Goal: Communication & Community: Answer question/provide support

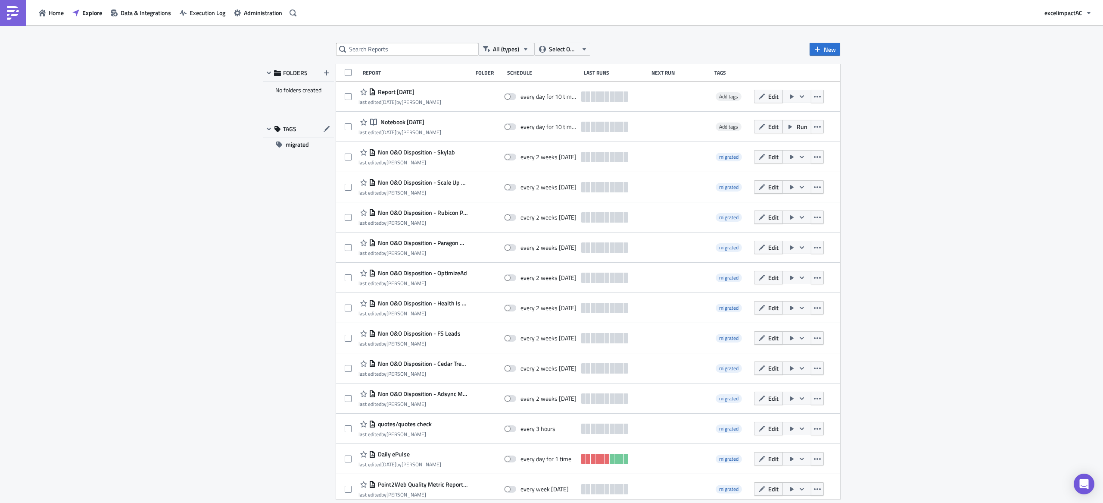
scroll to position [56, 0]
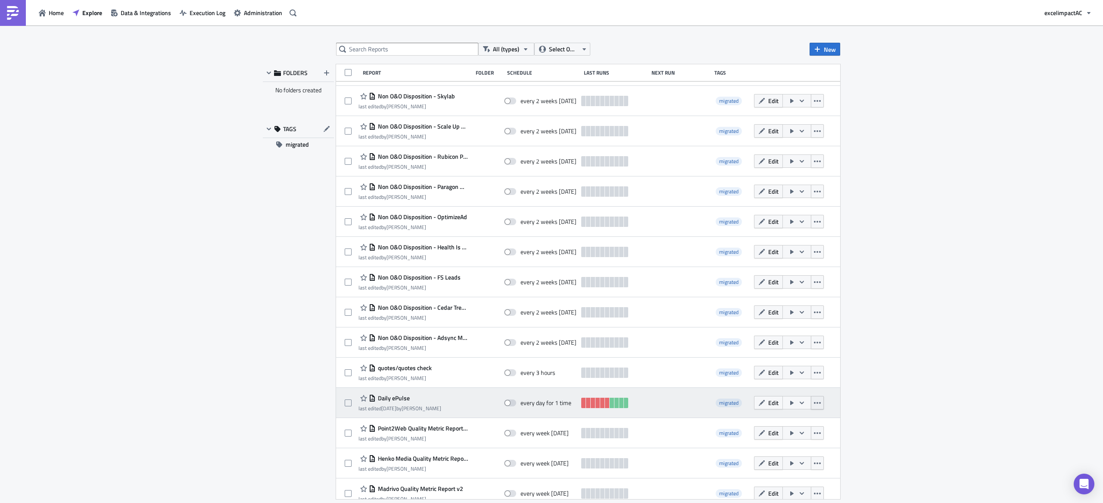
click at [814, 405] on icon "button" at bounding box center [817, 402] width 7 height 7
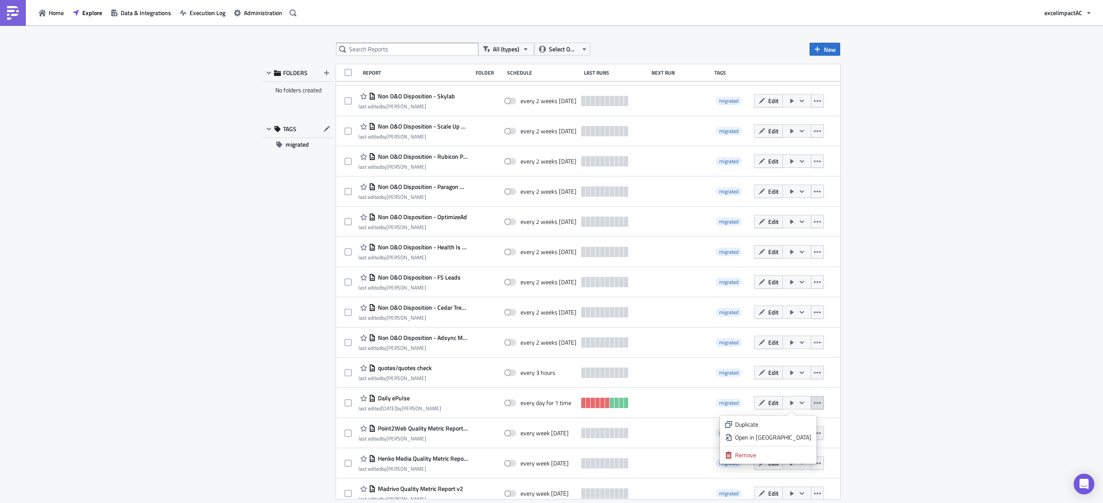
scroll to position [0, 0]
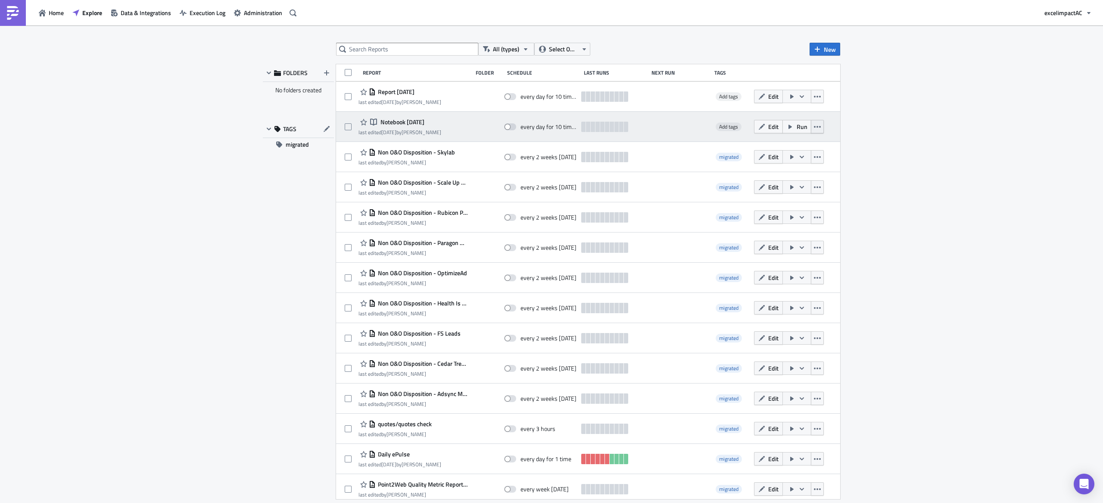
click at [814, 129] on icon "button" at bounding box center [817, 126] width 7 height 7
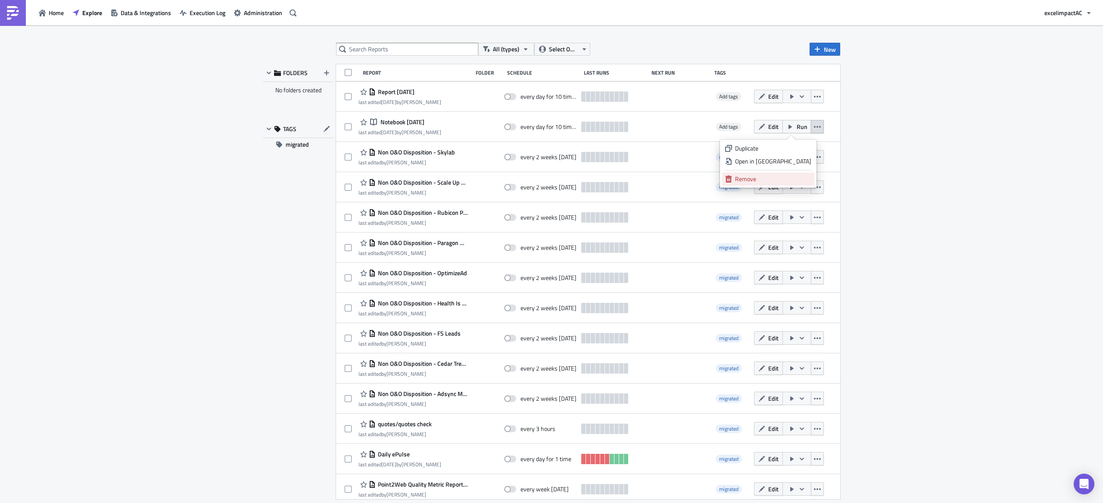
click at [772, 179] on div "Remove" at bounding box center [773, 179] width 76 height 9
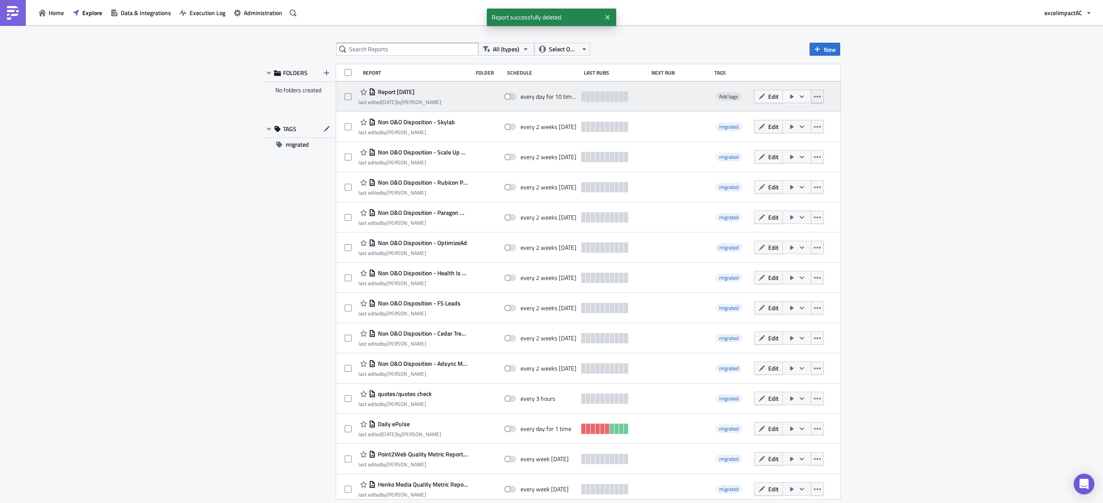
click at [814, 99] on icon "button" at bounding box center [817, 96] width 7 height 7
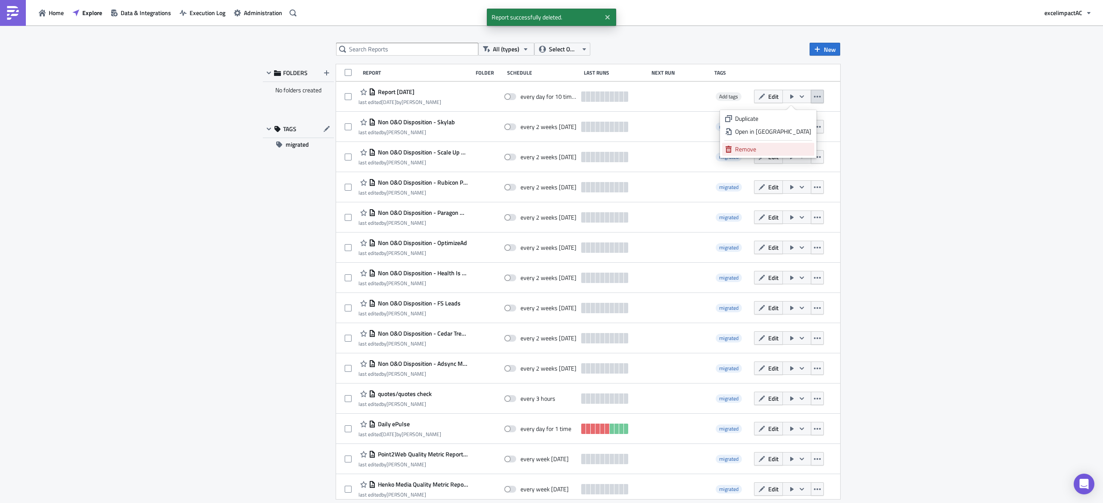
click at [785, 152] on div "Remove" at bounding box center [773, 149] width 76 height 9
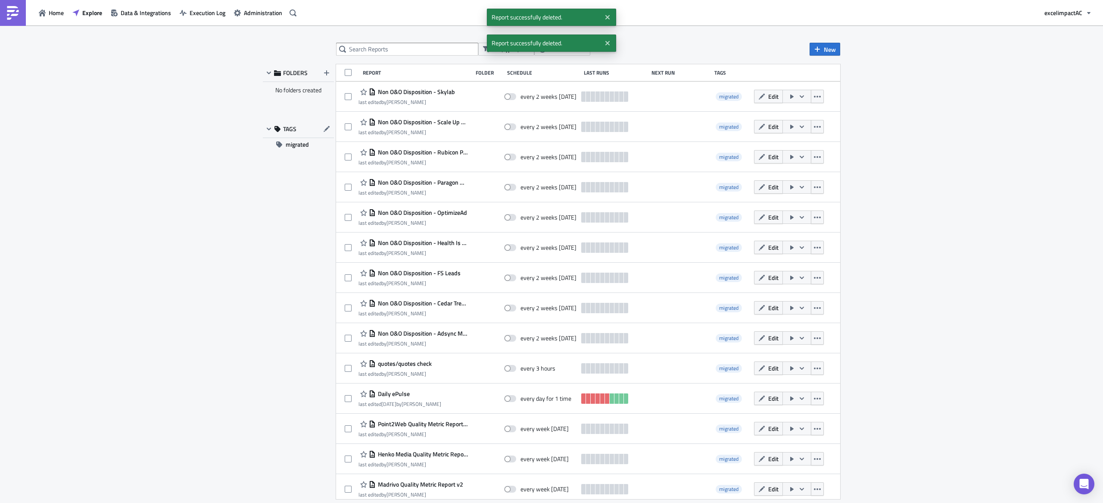
click at [915, 143] on div "All (types) Select Owner New FOLDERS No folders created TAGS migrated Report Fo…" at bounding box center [551, 264] width 1103 height 478
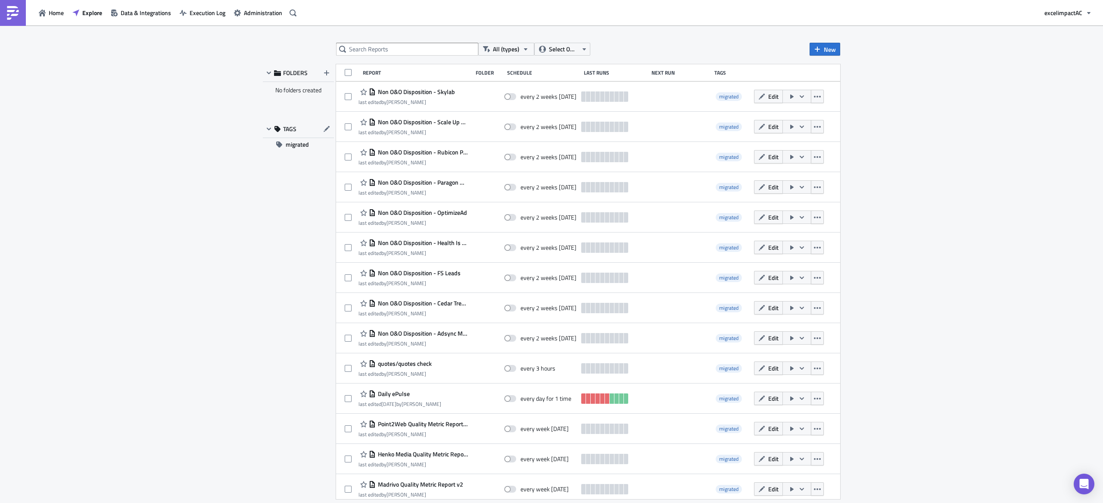
click at [975, 78] on div "All (types) Select Owner New FOLDERS No folders created TAGS migrated Report Fo…" at bounding box center [551, 264] width 1103 height 478
click at [575, 46] on span "Select Owner" at bounding box center [563, 48] width 29 height 9
click at [527, 47] on icon "button" at bounding box center [525, 49] width 7 height 7
click at [453, 30] on div "All (types) Select Owner New FOLDERS No folders created TAGS migrated Report Fo…" at bounding box center [551, 264] width 1103 height 478
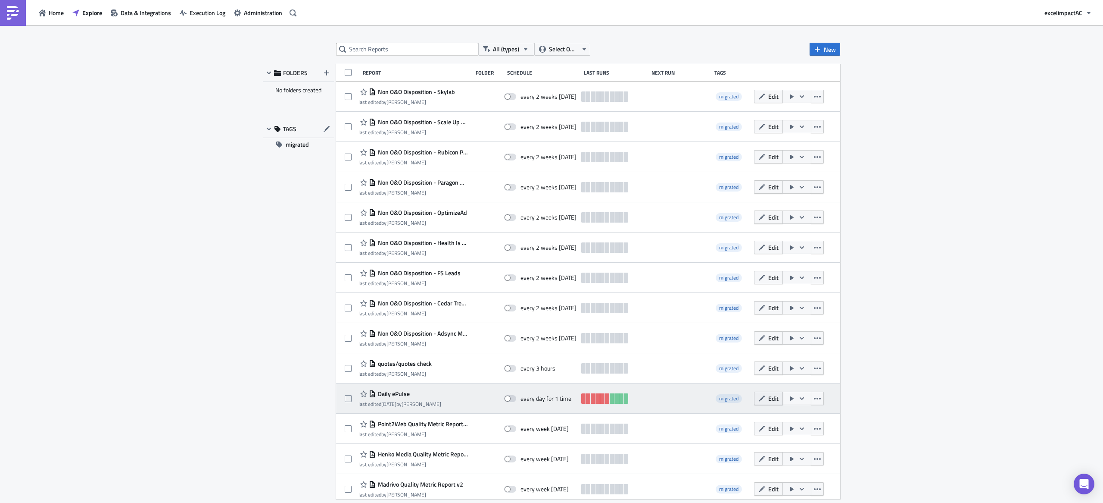
click at [778, 401] on span "Edit" at bounding box center [774, 398] width 10 height 9
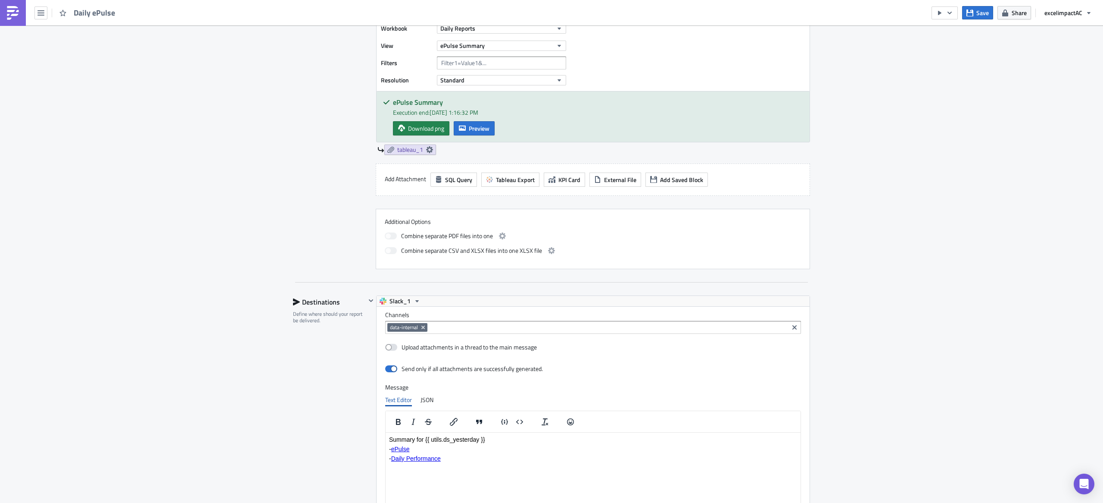
scroll to position [318, 0]
drag, startPoint x: 419, startPoint y: 328, endPoint x: 432, endPoint y: 328, distance: 13.4
click at [422, 327] on icon "Remove Tag" at bounding box center [423, 324] width 3 height 3
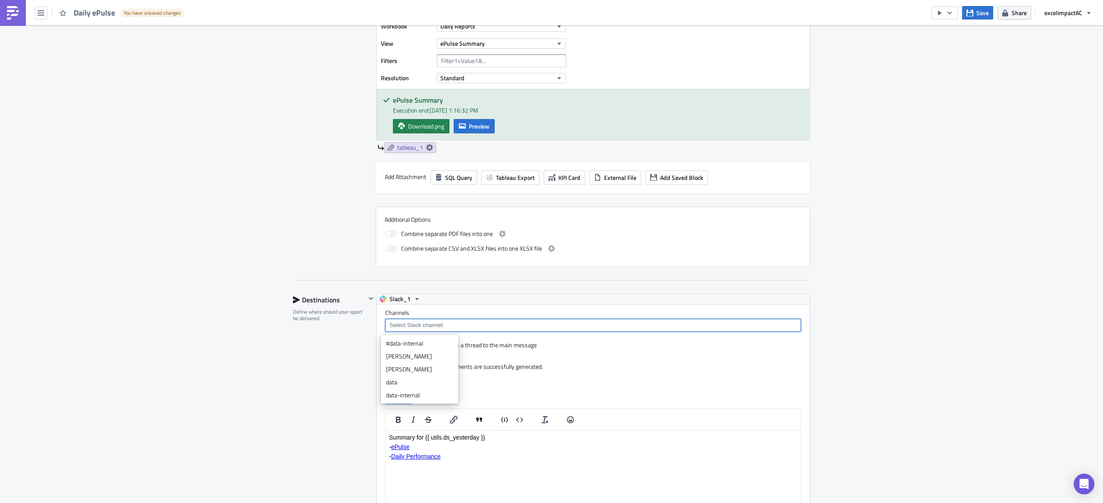
click at [925, 351] on div "Execution Log Edit " Daily ePulse " Draft Settings Configure the basics of your…" at bounding box center [551, 401] width 1103 height 1387
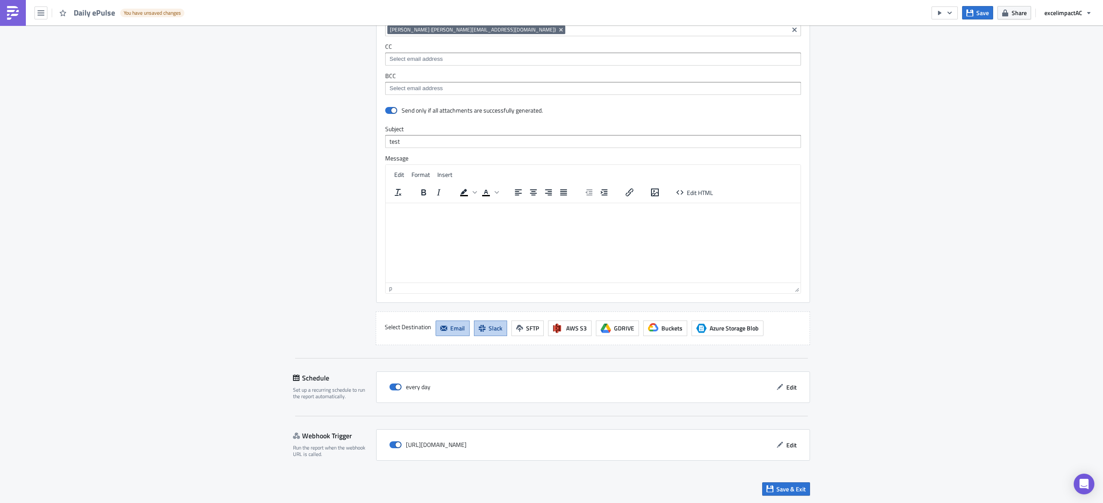
scroll to position [914, 0]
click at [785, 491] on span "Save & Exit" at bounding box center [791, 488] width 29 height 9
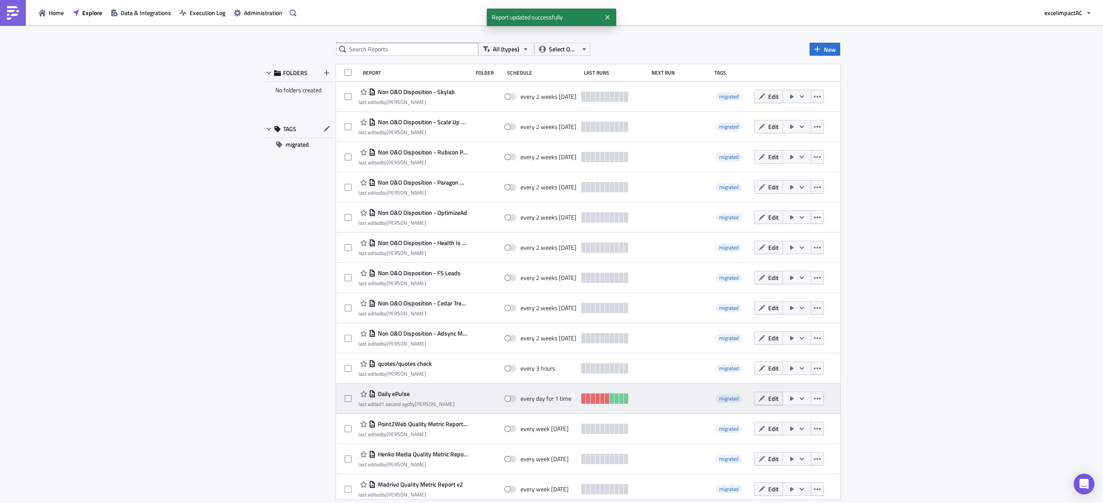
click at [758, 400] on button "Edit" at bounding box center [768, 397] width 29 height 13
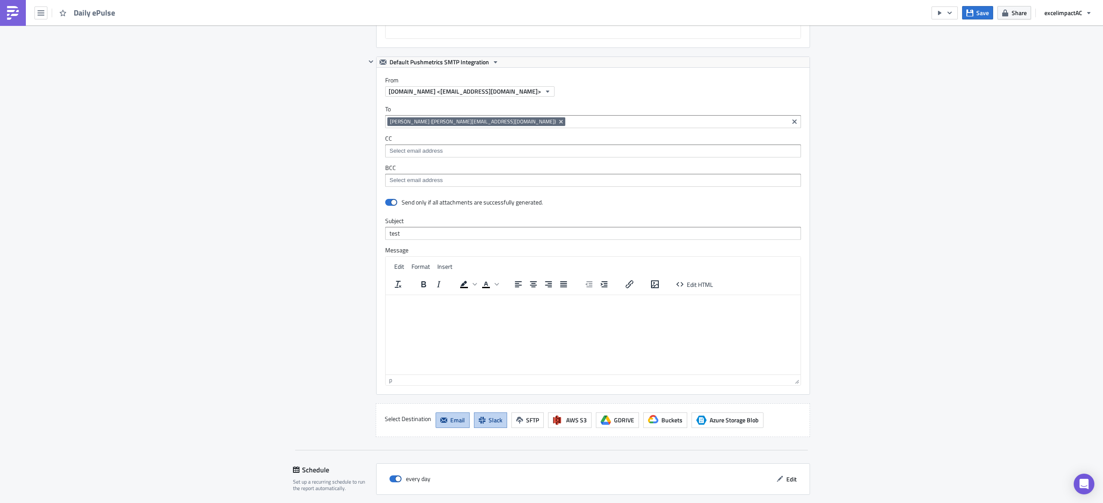
scroll to position [834, 0]
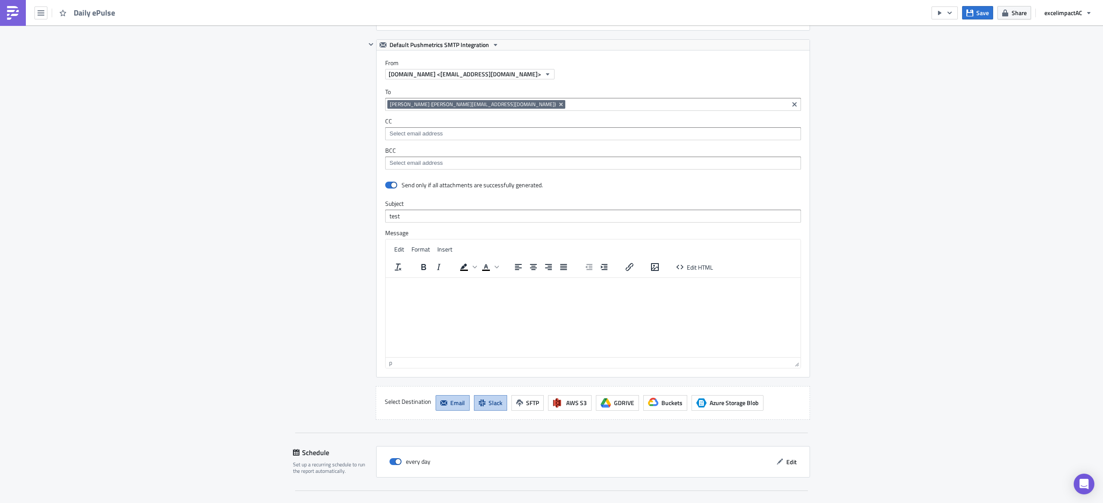
click at [489, 407] on span "Slack" at bounding box center [496, 402] width 14 height 9
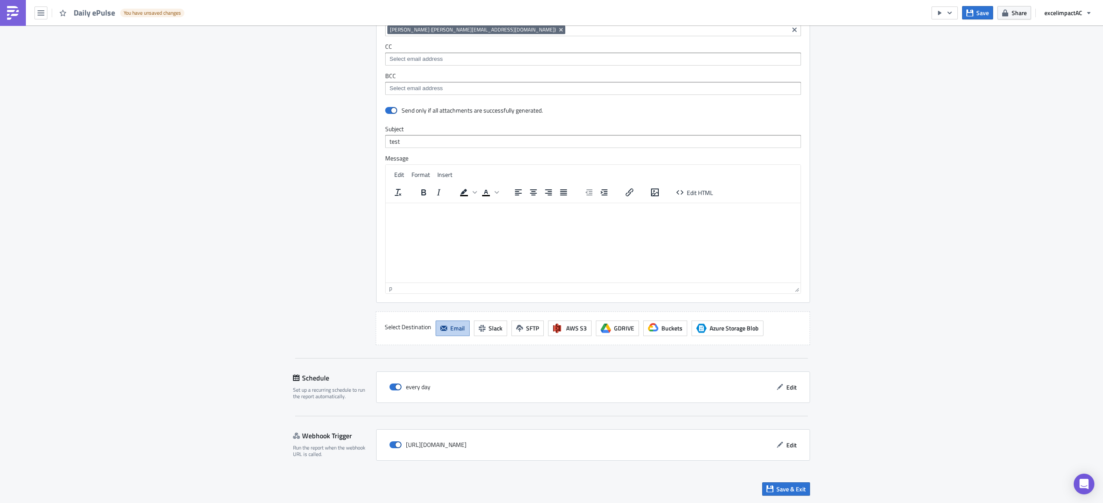
scroll to position [651, 0]
drag, startPoint x: 796, startPoint y: 487, endPoint x: 805, endPoint y: 485, distance: 8.8
click at [798, 486] on span "Save & Exit" at bounding box center [791, 488] width 29 height 9
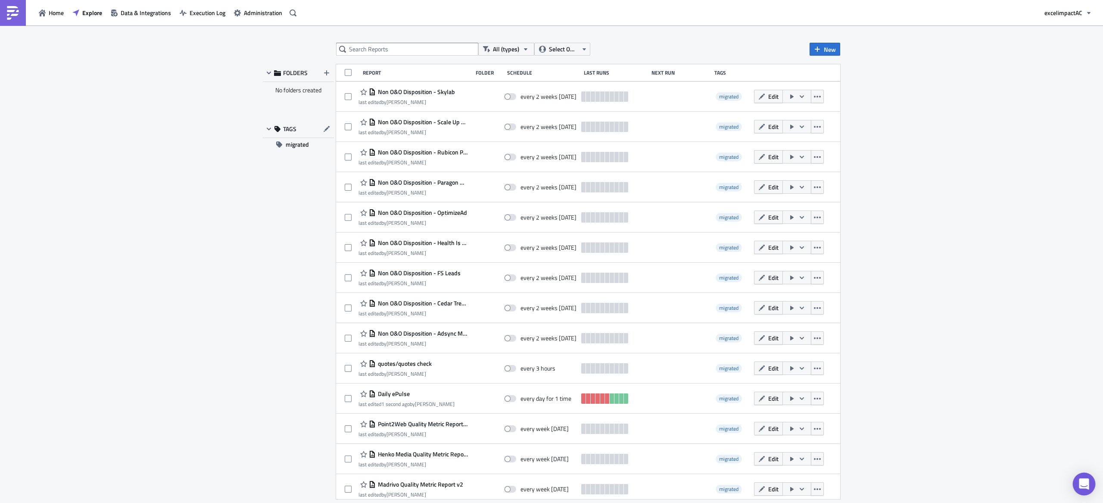
click at [1078, 486] on div "Open Intercom Messenger" at bounding box center [1084, 483] width 23 height 23
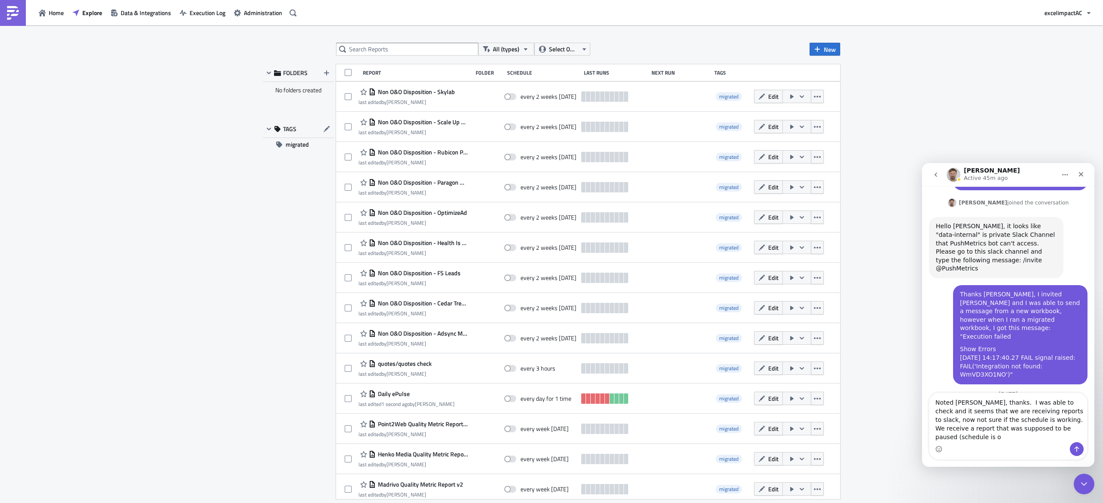
scroll to position [1494, 0]
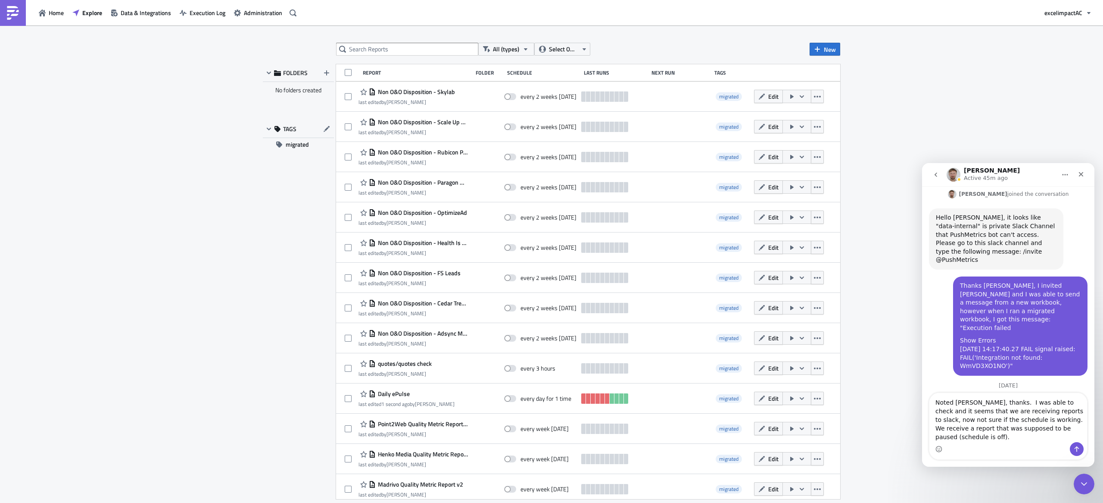
type textarea "Noted [PERSON_NAME], thanks. I was able to check and it seems that we are recei…"
click at [1012, 442] on div "Intercom messenger" at bounding box center [1009, 449] width 158 height 14
click at [976, 437] on textarea "Noted [PERSON_NAME], thanks. I was able to check and it seems that we are recei…" at bounding box center [1009, 417] width 158 height 49
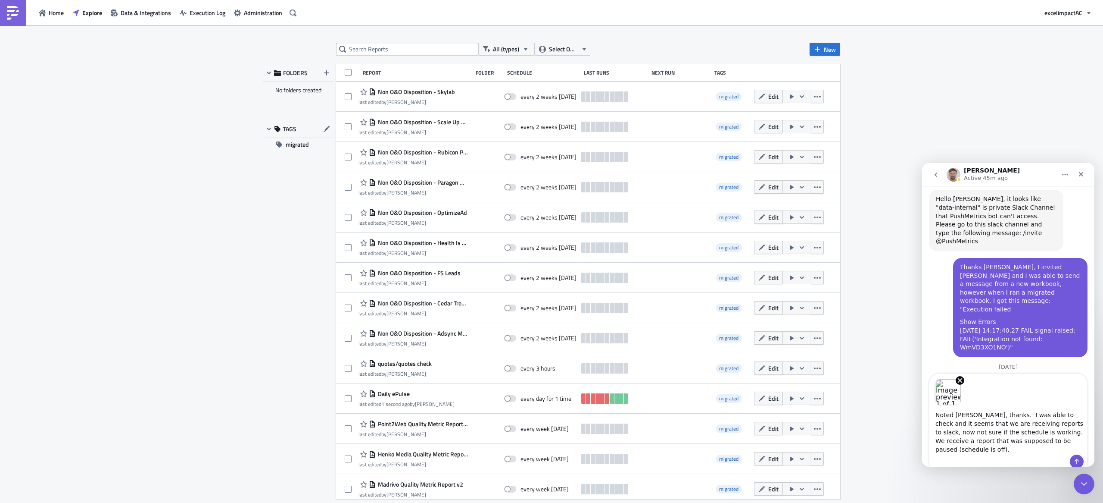
drag, startPoint x: 1003, startPoint y: 414, endPoint x: 1076, endPoint y: 414, distance: 73.7
click at [1076, 414] on textarea "Noted [PERSON_NAME], thanks. I was able to check and it seems that we are recei…" at bounding box center [1009, 429] width 158 height 49
drag, startPoint x: 1066, startPoint y: 432, endPoint x: 1072, endPoint y: 431, distance: 6.2
click at [1066, 432] on textarea "Noted [PERSON_NAME], thanks. I was able to check and it seems that we are recei…" at bounding box center [1009, 429] width 158 height 49
drag, startPoint x: 968, startPoint y: 450, endPoint x: 976, endPoint y: 447, distance: 8.2
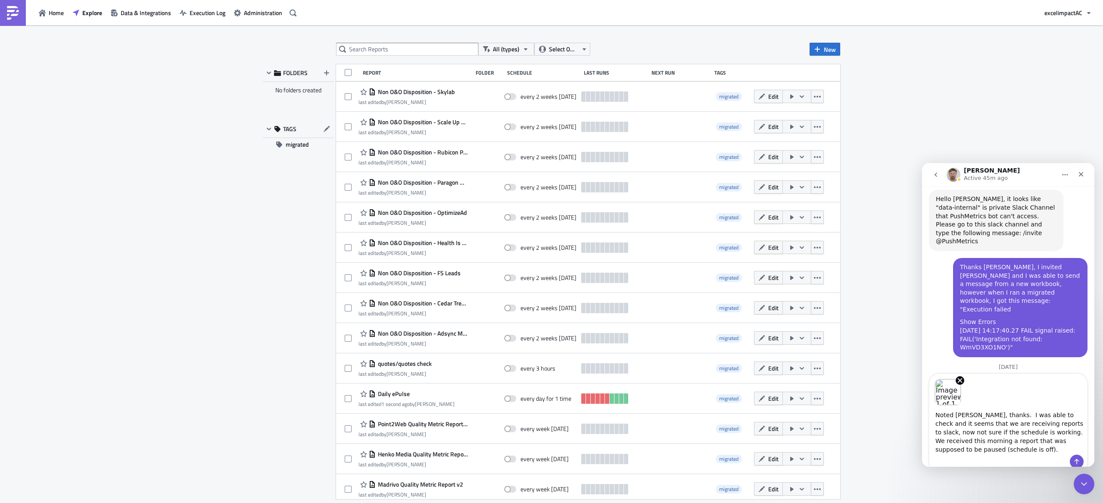
click at [970, 449] on textarea "Noted [PERSON_NAME], thanks. I was able to check and it seems that we are recei…" at bounding box center [1009, 429] width 158 height 49
type textarea "Noted [PERSON_NAME], thanks. I was able to check and it seems that we are recei…"
click at [961, 381] on icon "Remove image 1" at bounding box center [961, 380] width 4 height 4
click at [1004, 431] on textarea "Noted [PERSON_NAME], thanks. I was able to check and it seems that we are recei…" at bounding box center [1009, 429] width 158 height 49
type textarea "Noted [PERSON_NAME], thanks. I was able to check and it seems that we are recei…"
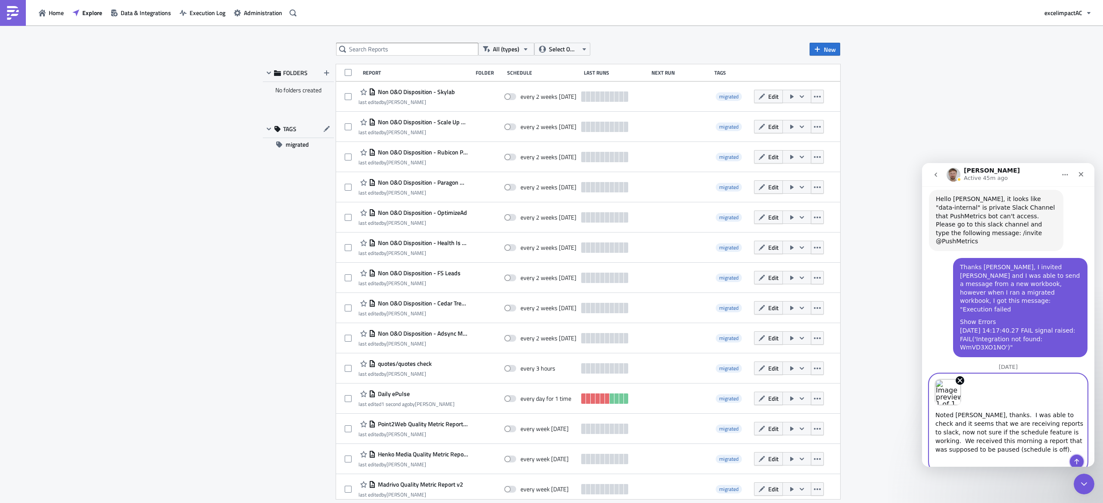
click at [1076, 460] on icon "Send a message…" at bounding box center [1077, 462] width 5 height 6
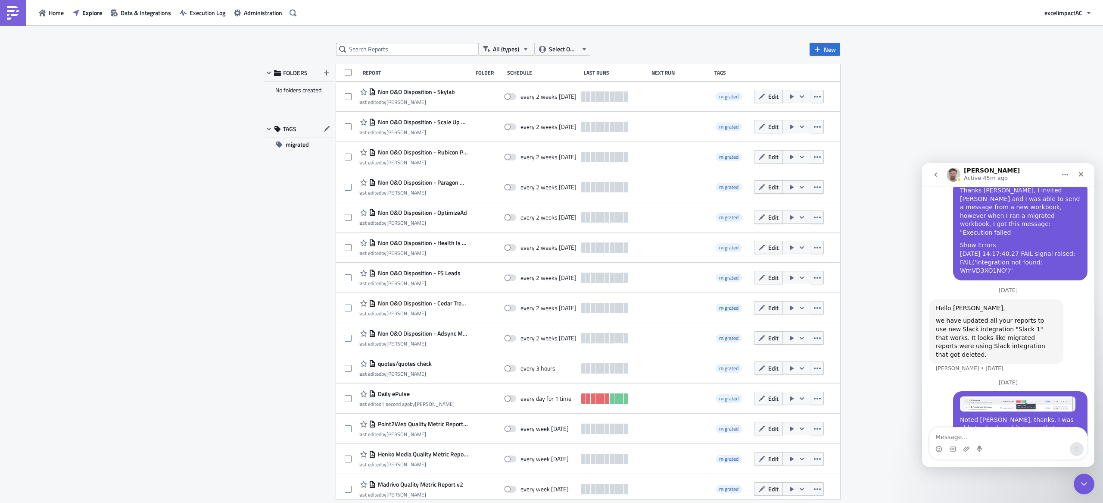
scroll to position [1666, 0]
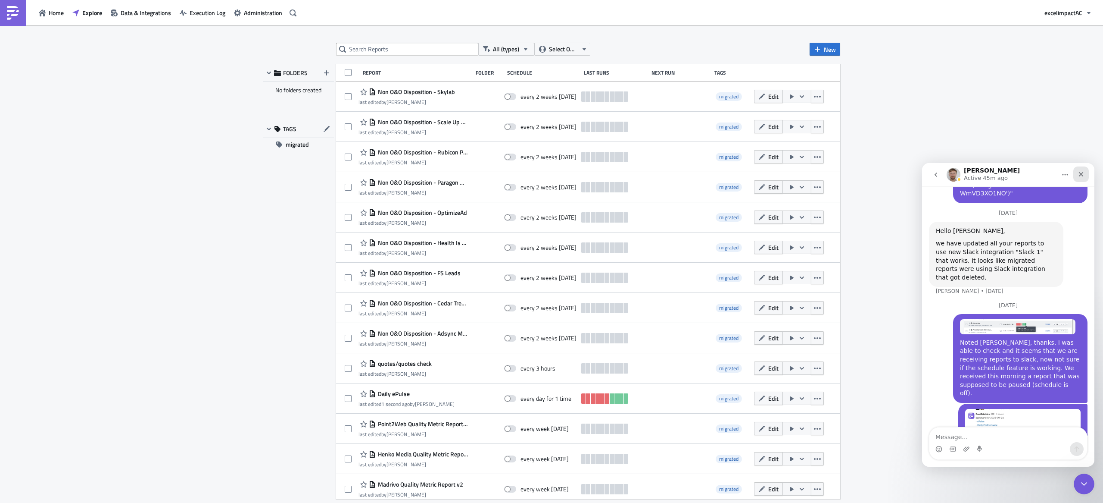
click at [1081, 177] on icon "Close" at bounding box center [1081, 174] width 7 height 7
